Goal: Navigation & Orientation: Understand site structure

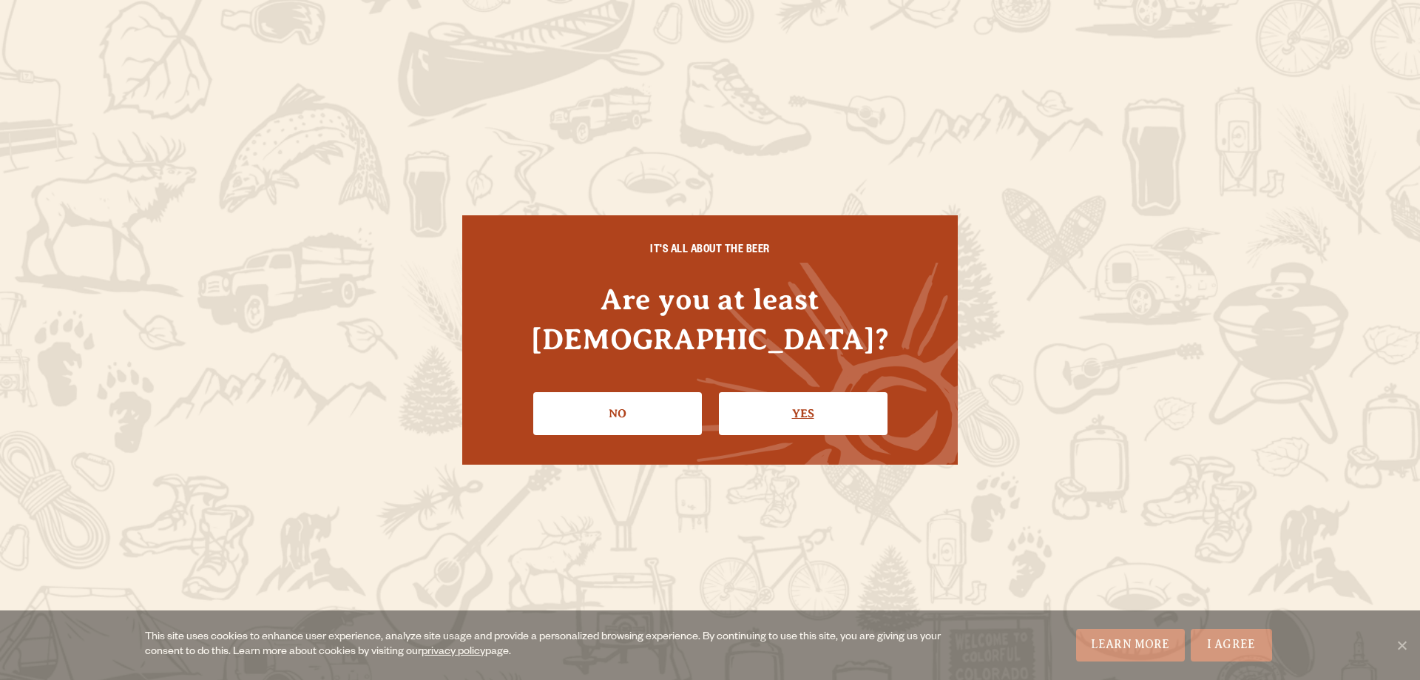
click at [778, 392] on link "Yes" at bounding box center [803, 413] width 169 height 43
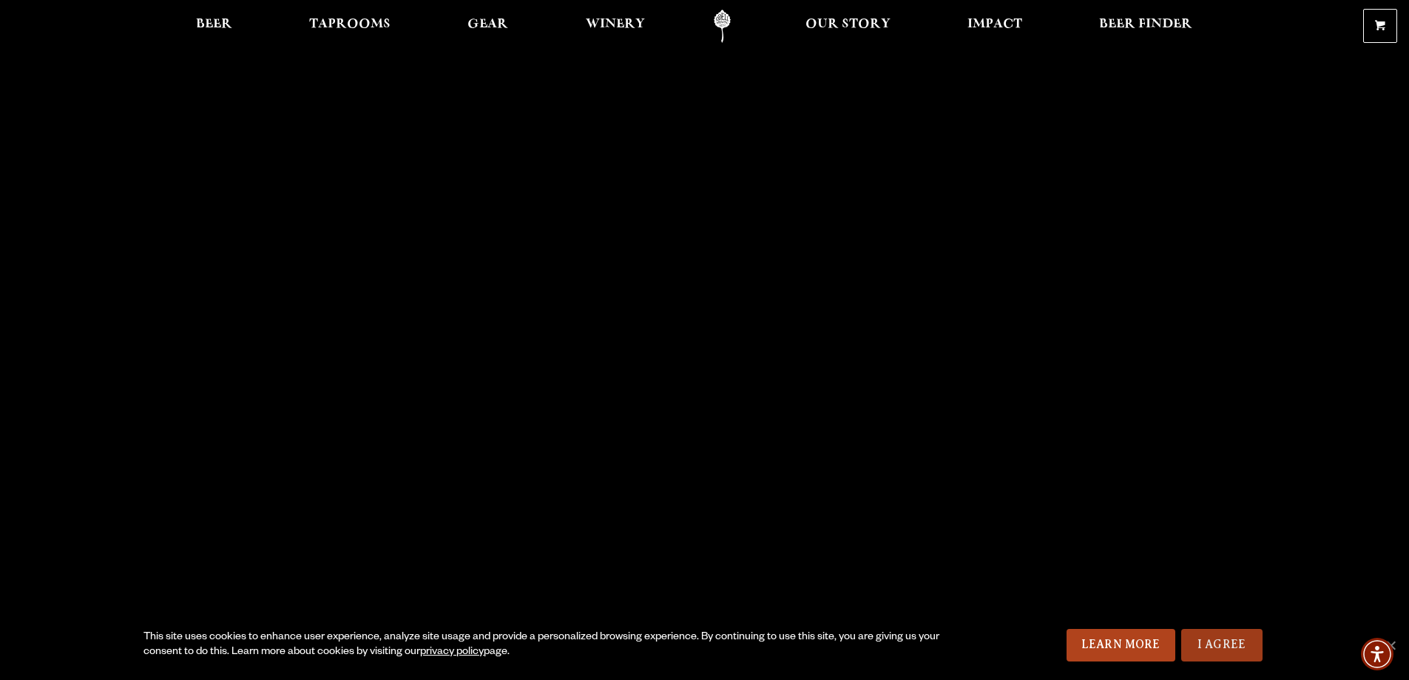
click at [1210, 644] on link "I Agree" at bounding box center [1221, 645] width 81 height 33
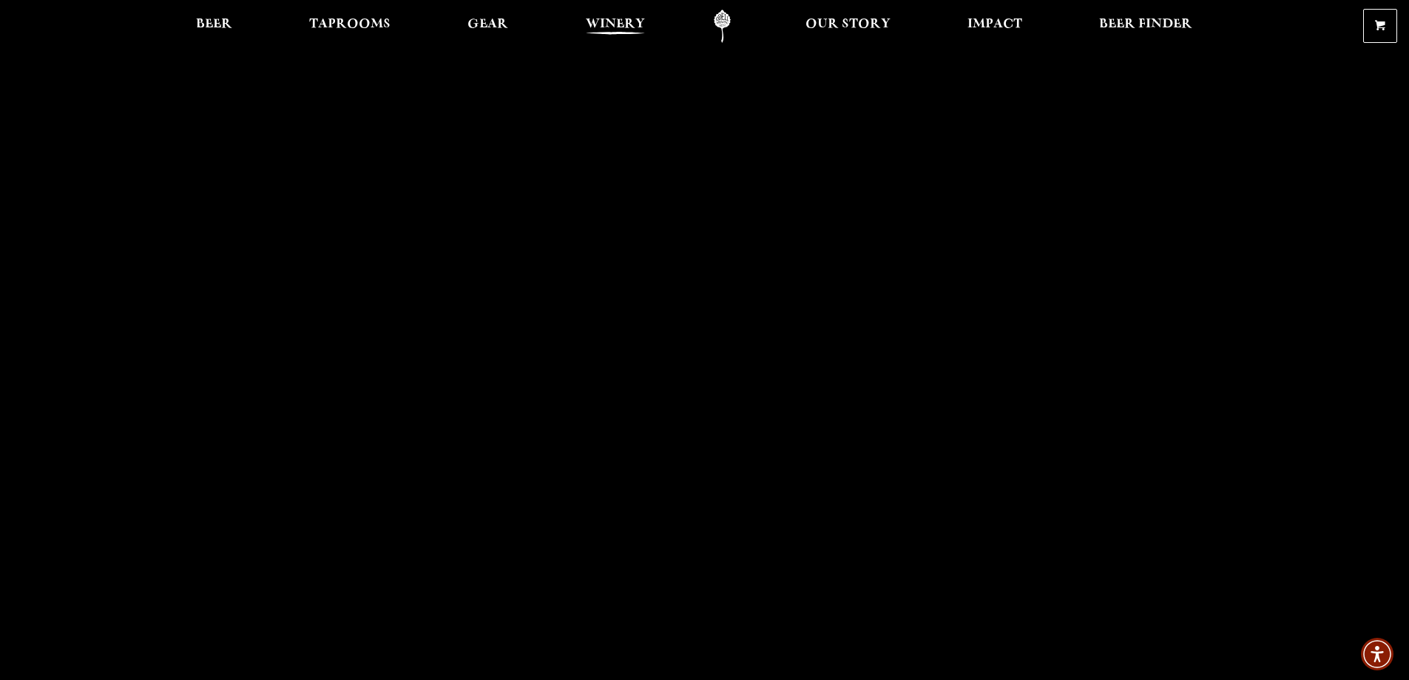
click at [643, 18] on span "Winery" at bounding box center [615, 24] width 59 height 12
click at [1108, 24] on span "Beer Finder" at bounding box center [1145, 24] width 93 height 12
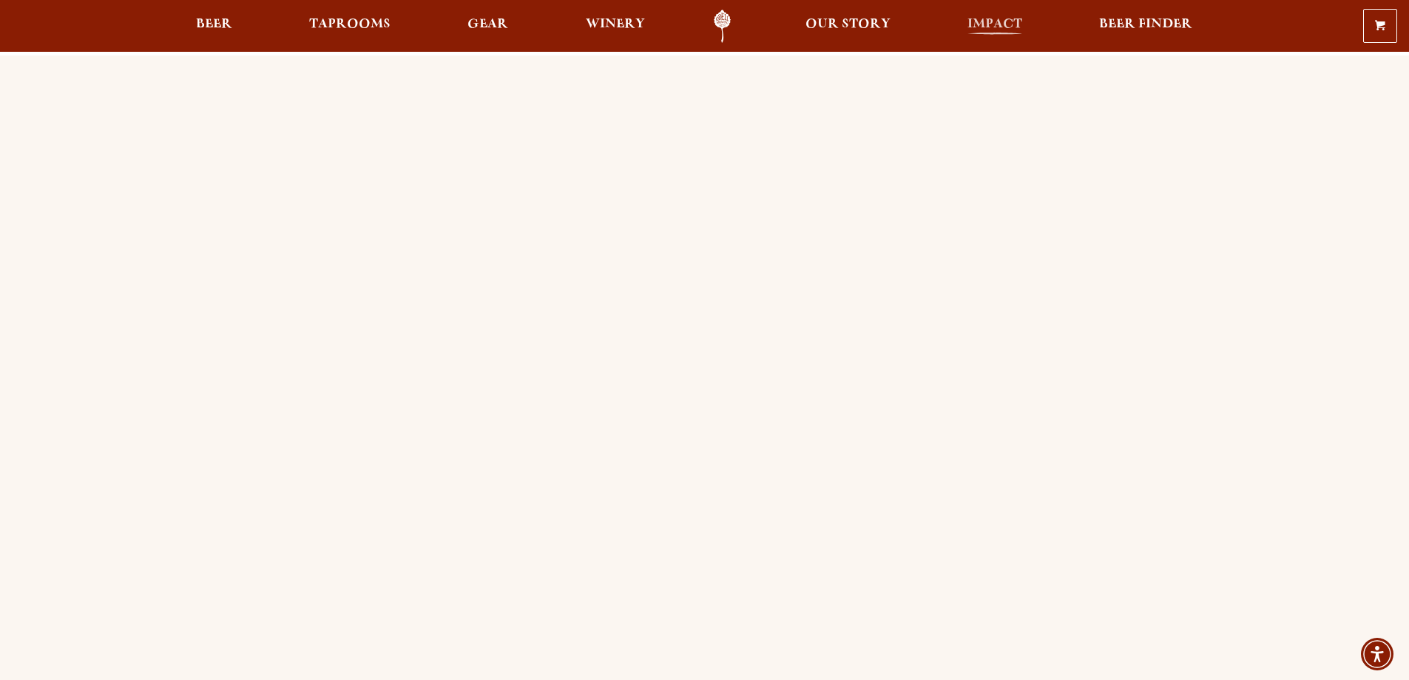
click at [982, 20] on span "Impact" at bounding box center [994, 24] width 55 height 12
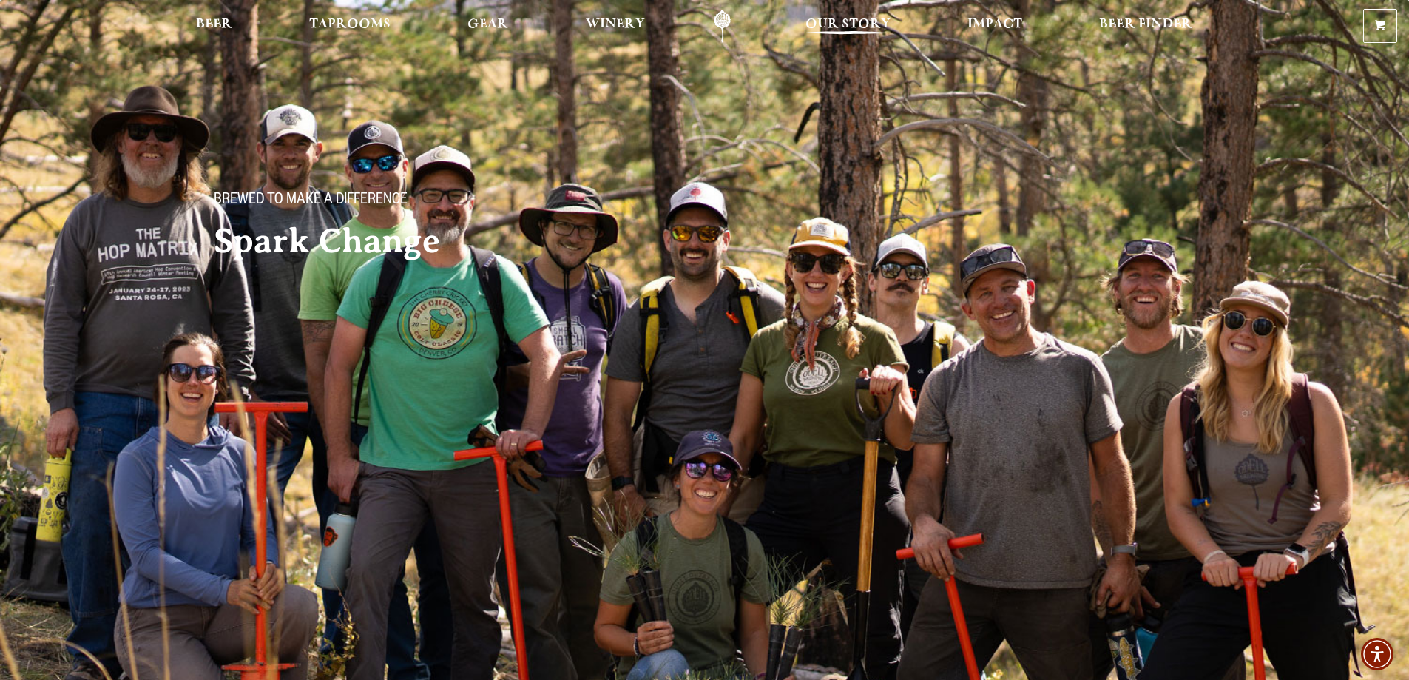
click at [859, 23] on span "Our Story" at bounding box center [847, 24] width 85 height 12
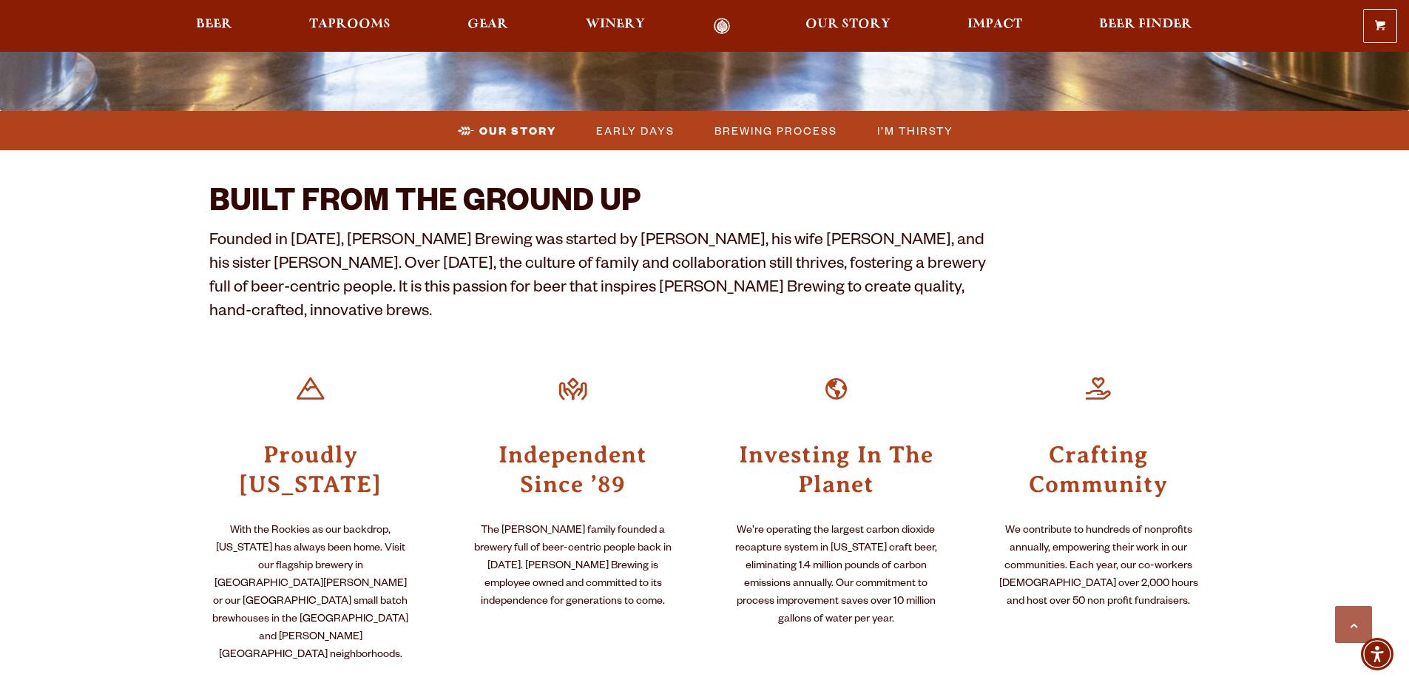
scroll to position [444, 0]
